Goal: Transaction & Acquisition: Register for event/course

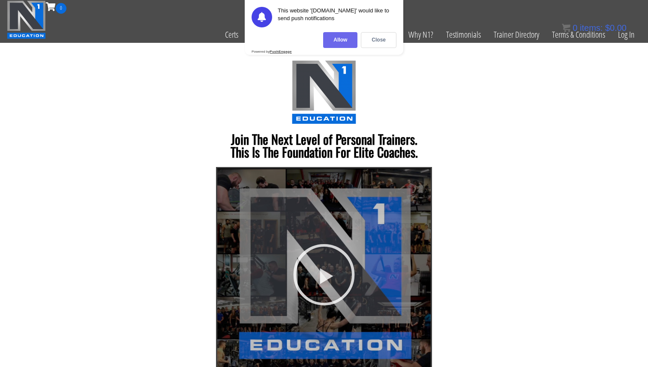
click at [338, 42] on div "Allow" at bounding box center [340, 40] width 34 height 16
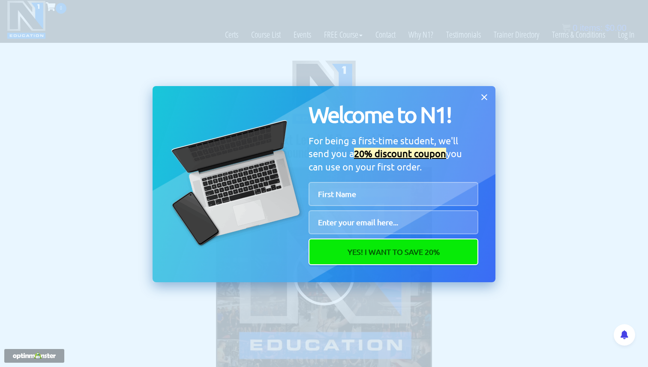
click at [486, 100] on icon at bounding box center [484, 97] width 9 height 9
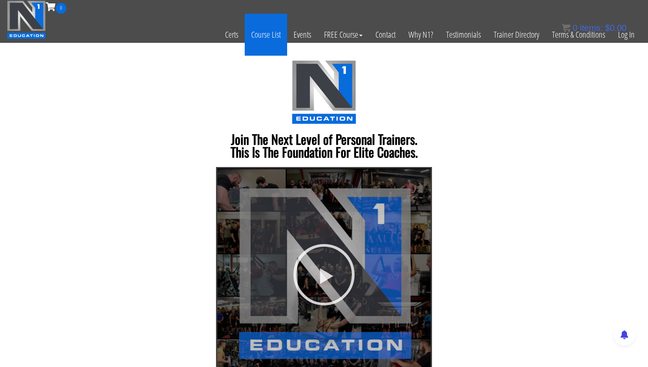
click at [263, 38] on link "Course List" at bounding box center [266, 35] width 42 height 42
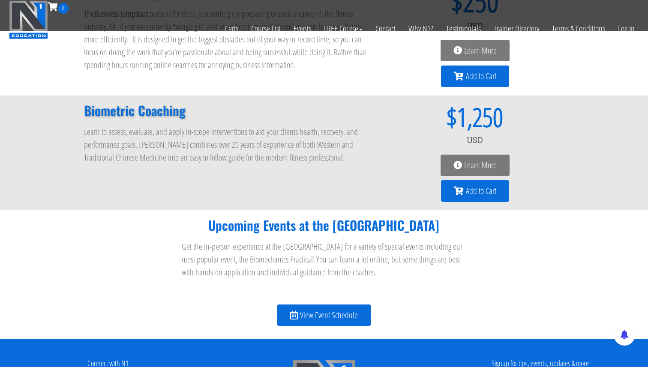
scroll to position [859, 0]
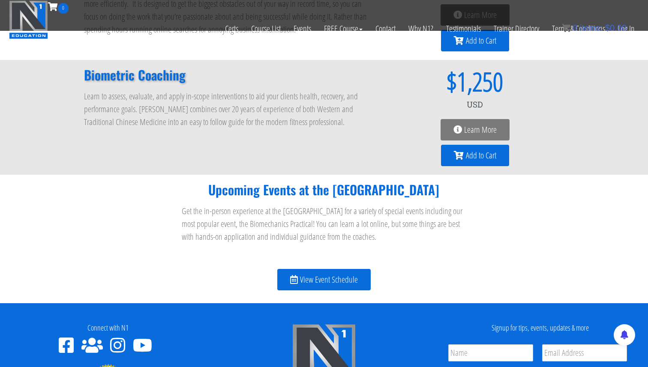
click at [461, 126] on icon at bounding box center [458, 130] width 9 height 9
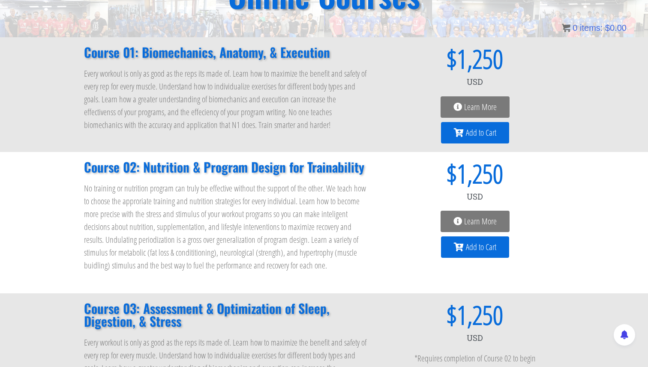
scroll to position [95, 0]
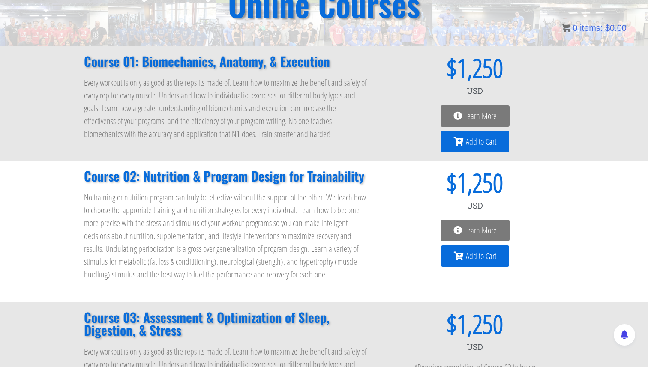
click at [468, 113] on span "Learn More" at bounding box center [480, 116] width 33 height 9
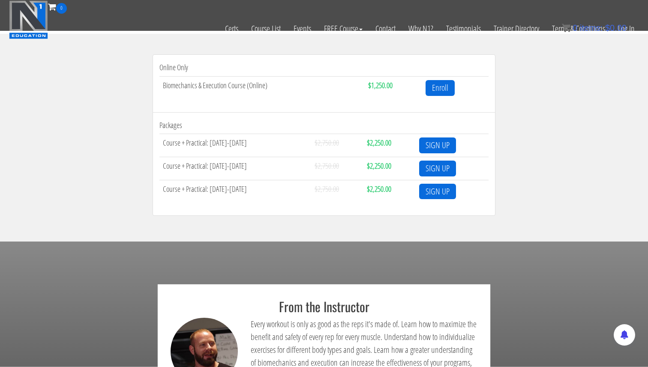
scroll to position [304, 0]
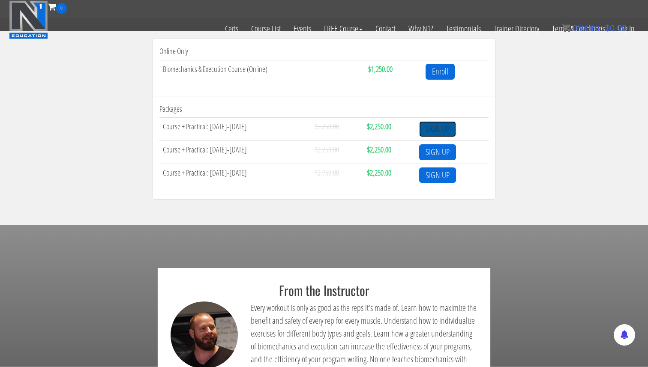
click at [431, 132] on link "SIGN UP" at bounding box center [437, 129] width 37 height 16
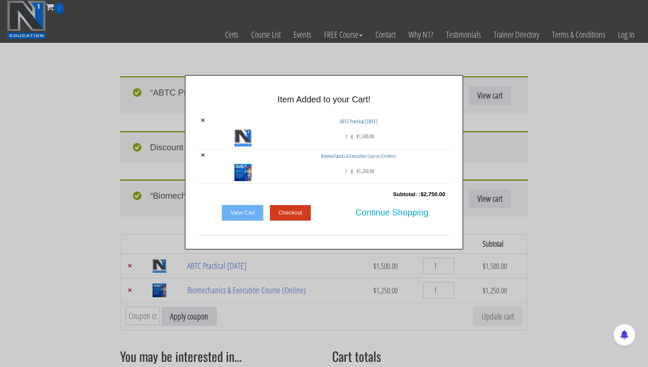
click at [243, 215] on link "View Cart" at bounding box center [243, 213] width 42 height 16
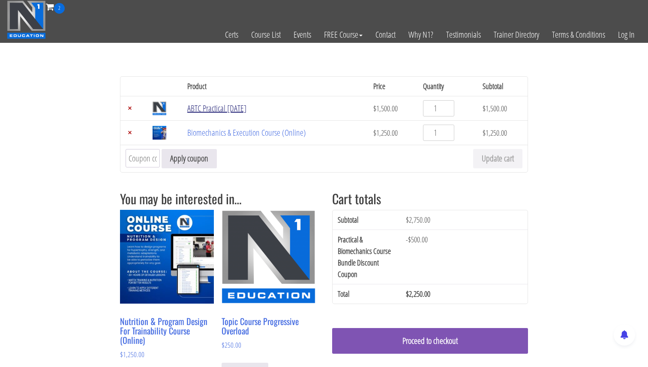
click at [206, 112] on link "ABTC Practical [DATE]" at bounding box center [216, 108] width 59 height 12
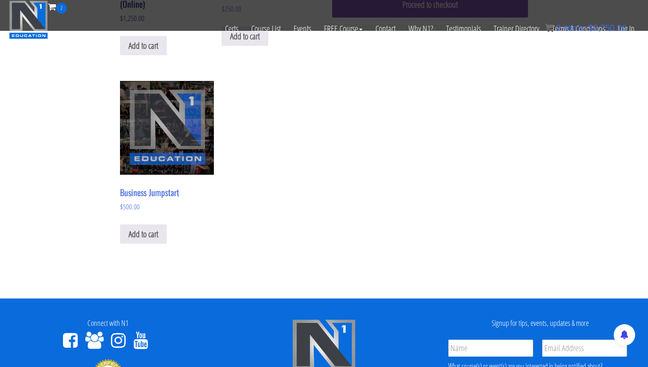
scroll to position [287, 0]
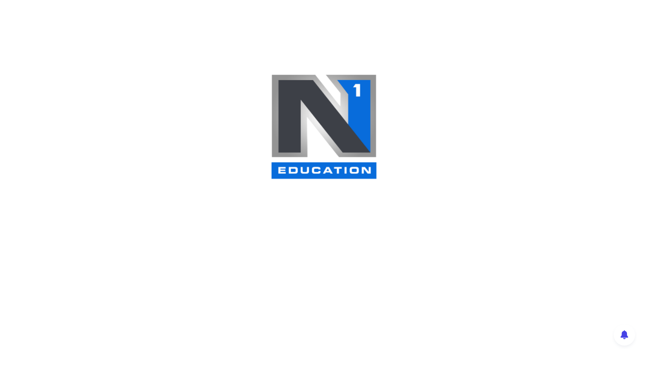
click at [235, 59] on div at bounding box center [324, 183] width 648 height 367
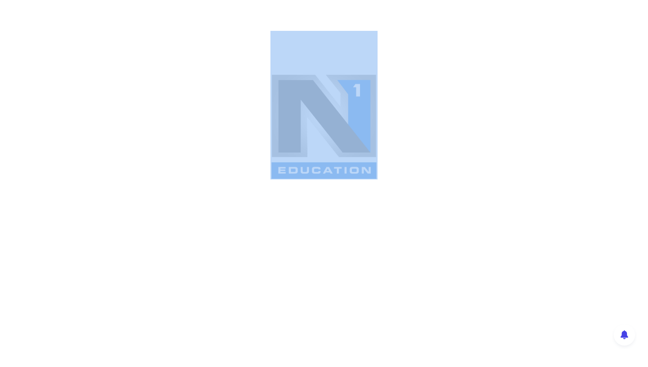
click at [235, 59] on div at bounding box center [324, 183] width 648 height 367
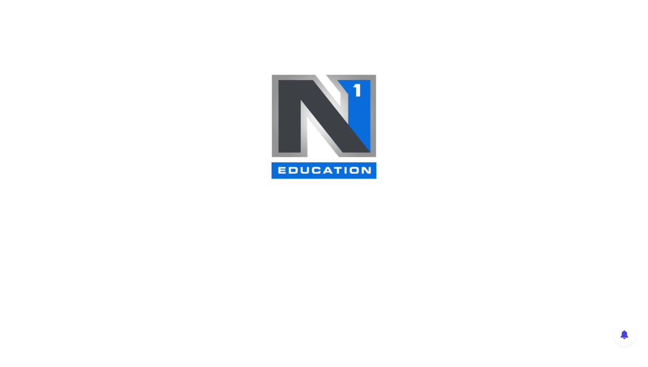
click at [253, 118] on div at bounding box center [324, 183] width 648 height 367
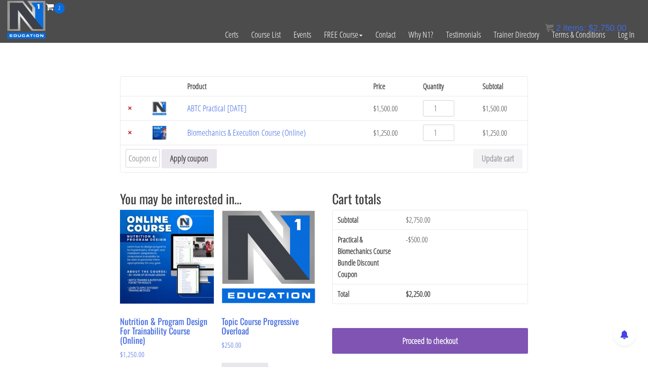
click at [35, 12] on img at bounding box center [26, 19] width 39 height 39
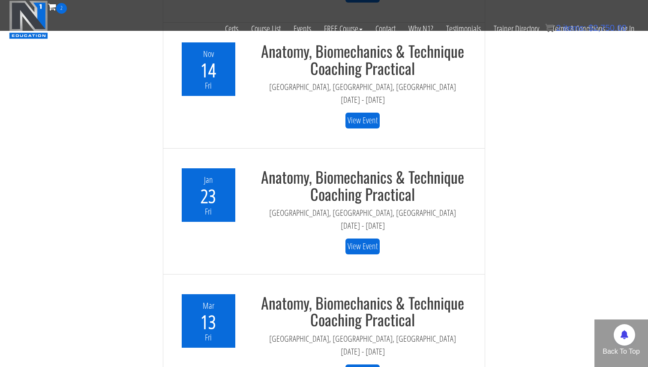
scroll to position [2295, 0]
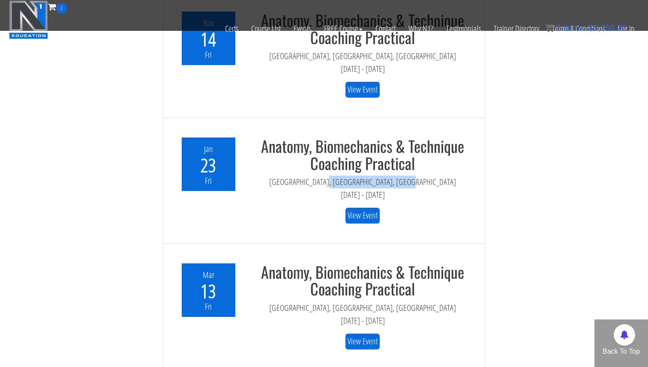
drag, startPoint x: 325, startPoint y: 171, endPoint x: 399, endPoint y: 167, distance: 74.2
click at [399, 176] on div "Boulder, CO, United States" at bounding box center [362, 182] width 219 height 13
copy div "Boulder, CO, United States"
click at [304, 189] on div "Jan 23 - Jan 25, 2026" at bounding box center [362, 195] width 219 height 13
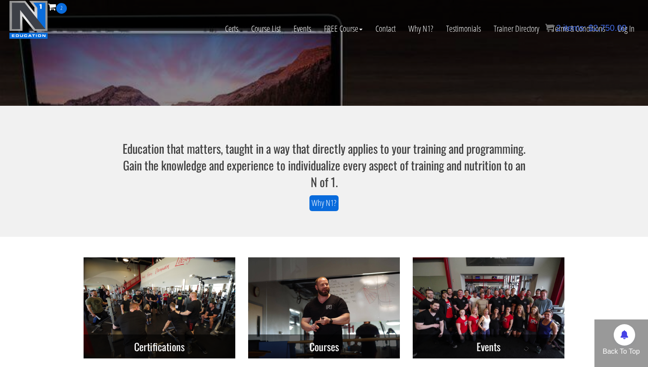
scroll to position [0, 0]
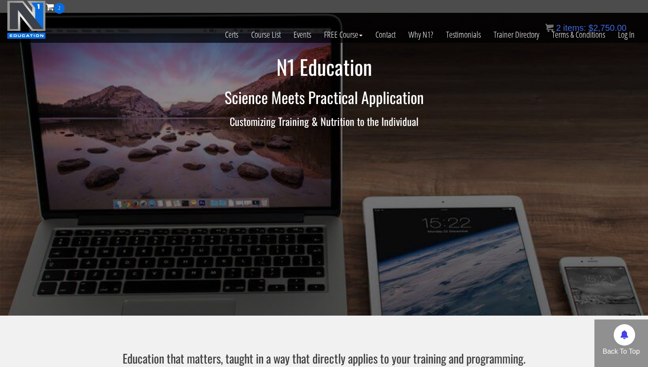
click at [54, 6] on span "2" at bounding box center [59, 8] width 11 height 11
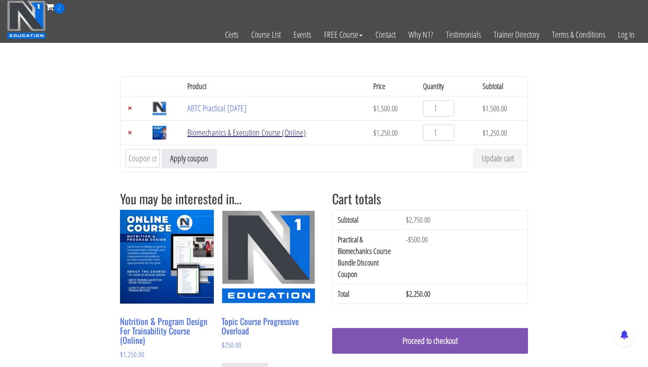
click at [247, 135] on link "Biomechanics & Execution Course (Online)" at bounding box center [246, 133] width 119 height 12
